Goal: Information Seeking & Learning: Learn about a topic

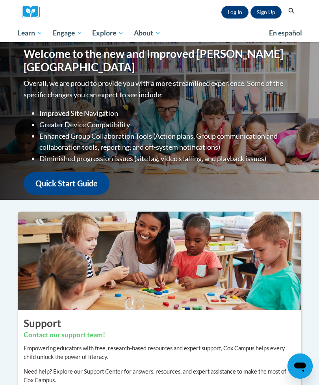
click at [239, 17] on link "Log In" at bounding box center [235, 12] width 27 height 13
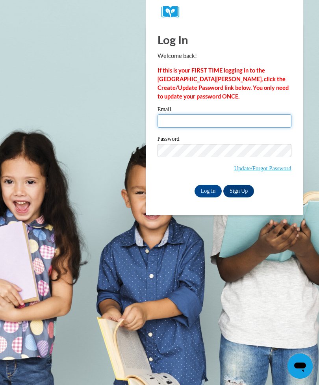
click at [237, 120] on input "Email" at bounding box center [225, 120] width 134 height 13
type input "sharonallisonyoung@gmail.com"
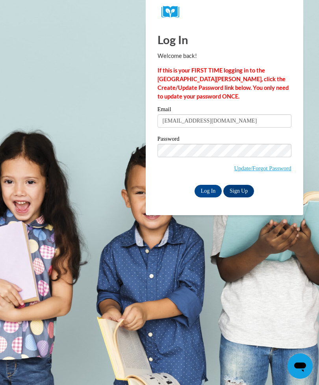
click at [209, 189] on input "Log In" at bounding box center [209, 191] width 28 height 13
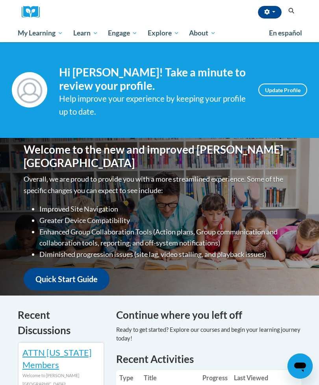
click at [0, 0] on span "Certificates" at bounding box center [0, 0] width 0 height 0
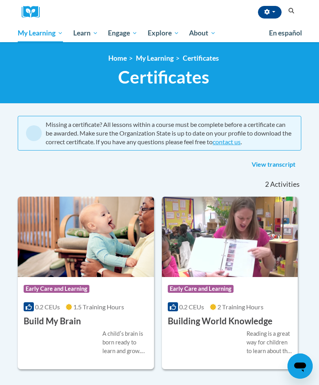
click at [0, 0] on link "My Course Progress" at bounding box center [0, 0] width 0 height 0
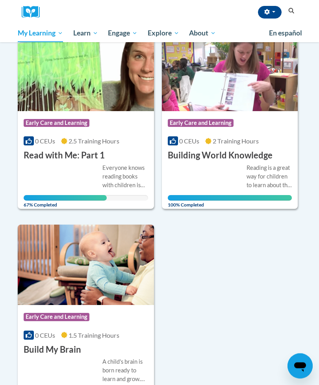
scroll to position [111, 0]
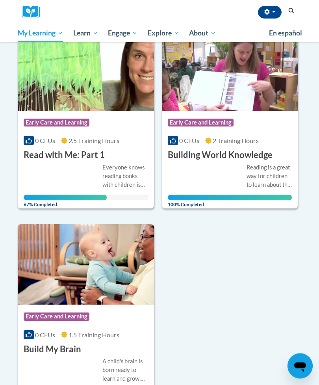
click at [119, 187] on div "Everyone knows reading books with children is important - not just reading to c…" at bounding box center [126, 177] width 46 height 26
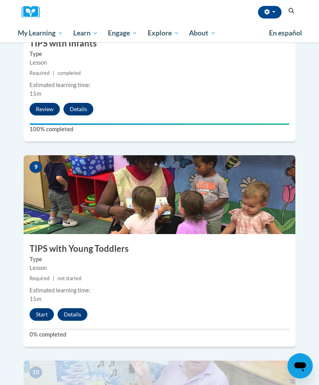
click at [44, 309] on button "Start" at bounding box center [42, 315] width 24 height 13
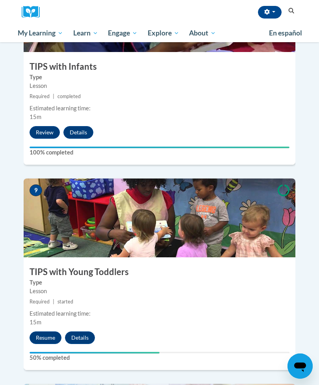
scroll to position [1692, 0]
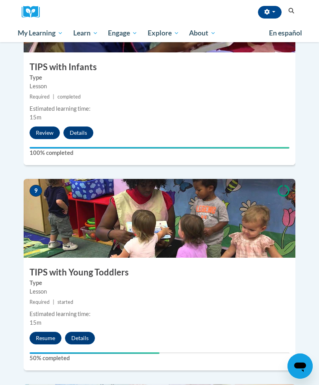
click at [46, 332] on button "Resume" at bounding box center [46, 338] width 32 height 13
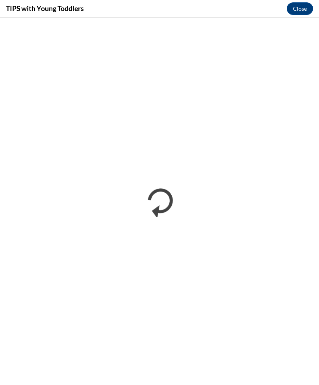
scroll to position [0, 0]
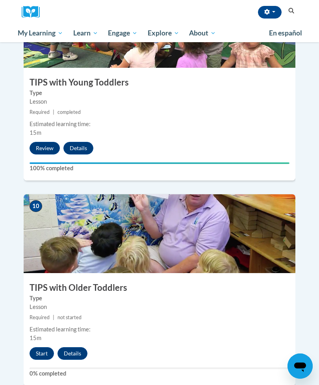
scroll to position [1877, 0]
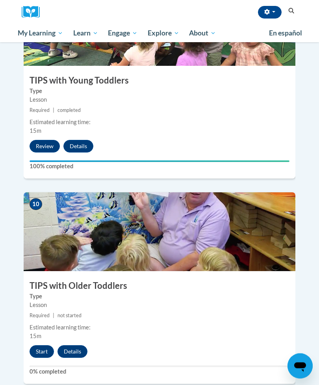
click at [40, 346] on button "Start" at bounding box center [42, 352] width 24 height 13
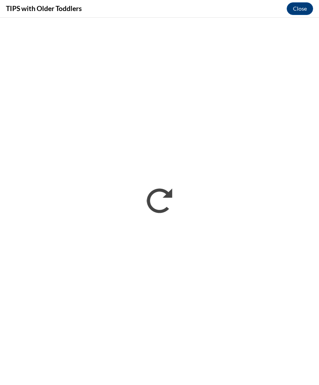
scroll to position [0, 0]
